Goal: Task Accomplishment & Management: Manage account settings

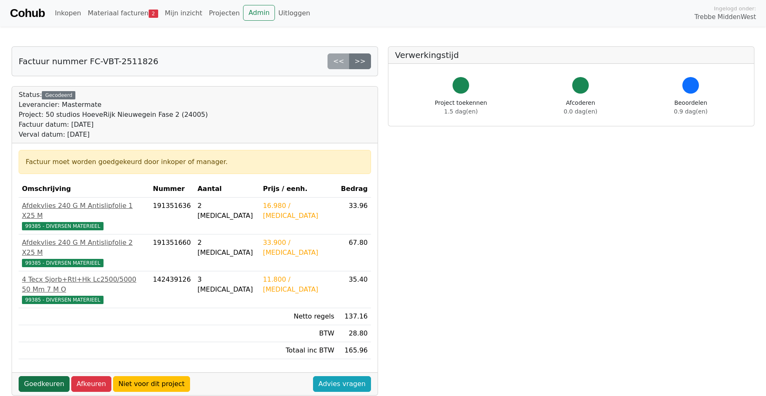
click at [39, 376] on link "Goedkeuren" at bounding box center [44, 384] width 51 height 16
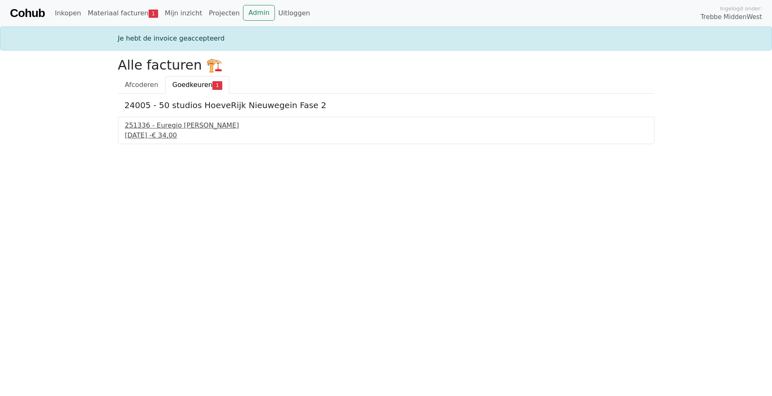
click at [165, 126] on div "251336 - Euregio [PERSON_NAME]" at bounding box center [386, 125] width 523 height 10
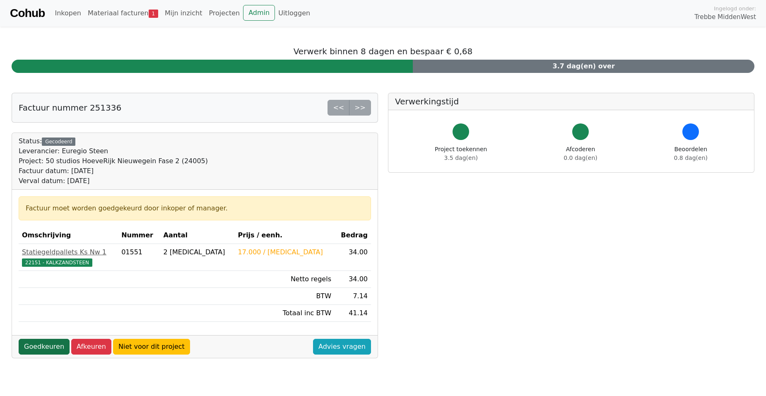
click at [36, 349] on link "Goedkeuren" at bounding box center [44, 347] width 51 height 16
